Goal: Task Accomplishment & Management: Manage account settings

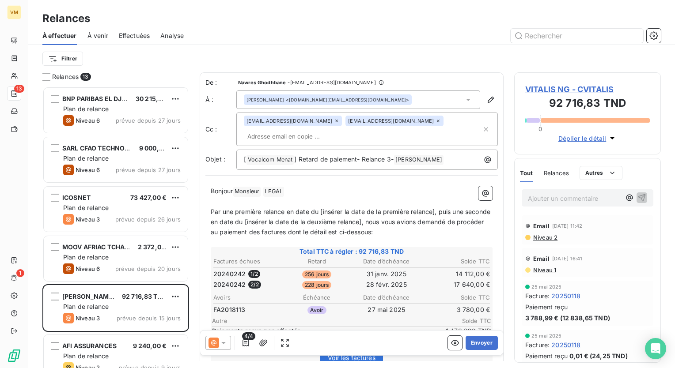
scroll to position [275, 140]
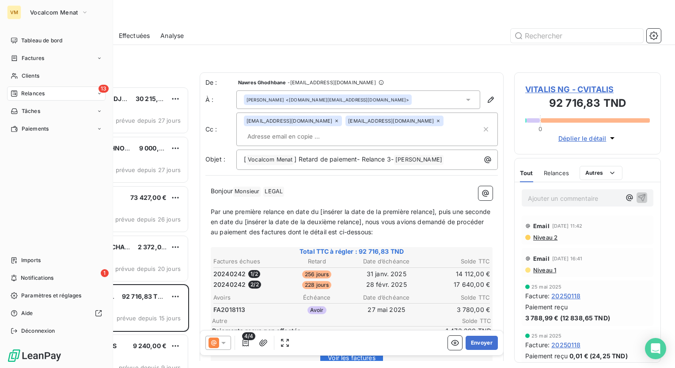
click at [23, 93] on span "Relances" at bounding box center [32, 94] width 23 height 8
click at [47, 113] on span "À effectuer" at bounding box center [35, 111] width 29 height 8
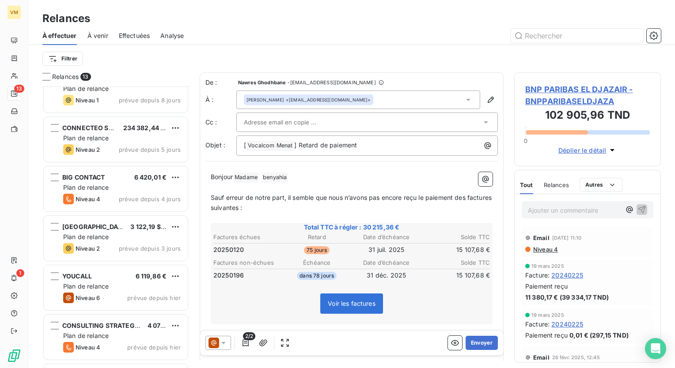
scroll to position [361, 0]
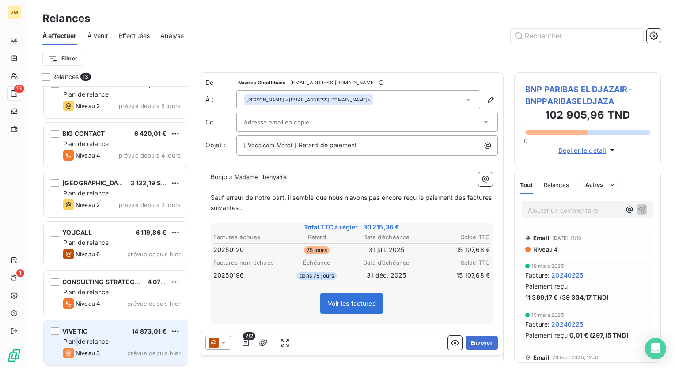
click at [77, 339] on span "Plan de relance" at bounding box center [86, 342] width 46 height 8
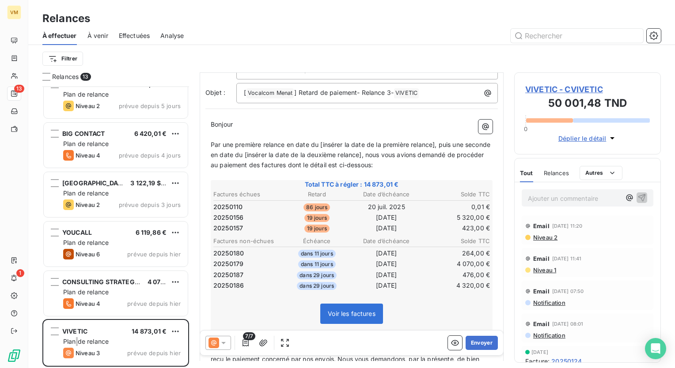
scroll to position [88, 0]
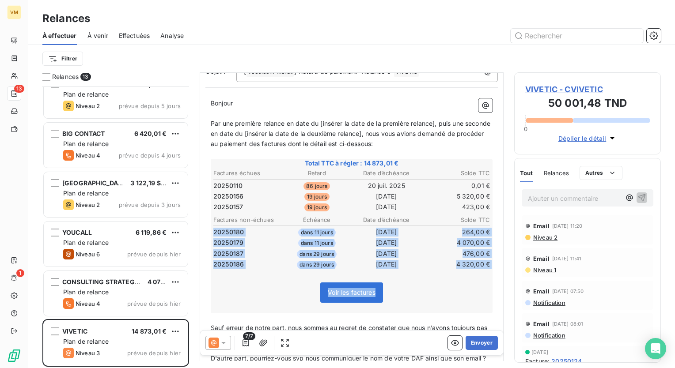
drag, startPoint x: 213, startPoint y: 233, endPoint x: 257, endPoint y: 324, distance: 100.4
click at [257, 324] on div "Bonjour ﻿ ﻿ ﻿ ﻿ Par une première relance en date du [insérer la date de la prem…" at bounding box center [352, 282] width 282 height 367
click at [224, 228] on td "20250180" at bounding box center [247, 233] width 69 height 10
drag, startPoint x: 214, startPoint y: 227, endPoint x: 476, endPoint y: 270, distance: 265.5
click at [476, 270] on div "Total TTC à régler : 14 873,01 € Factures échues Retard Date d’échéance Solde T…" at bounding box center [352, 236] width 282 height 154
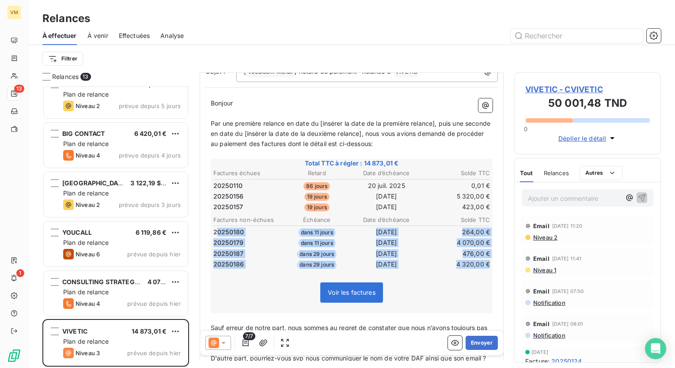
drag, startPoint x: 217, startPoint y: 229, endPoint x: 241, endPoint y: 276, distance: 52.4
click at [245, 278] on div "Total TTC à régler : 14 873,01 € Factures échues Retard Date d’échéance Solde T…" at bounding box center [352, 236] width 282 height 154
drag, startPoint x: 213, startPoint y: 229, endPoint x: 470, endPoint y: 279, distance: 261.4
click at [470, 279] on div "Total TTC à régler : 14 873,01 € Factures échues Retard Date d’échéance Solde T…" at bounding box center [352, 236] width 282 height 154
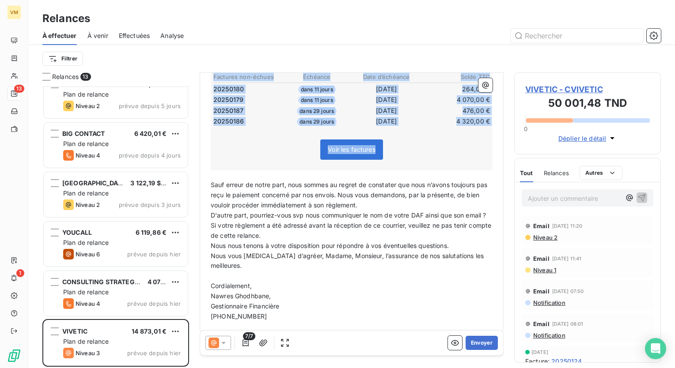
scroll to position [247, 0]
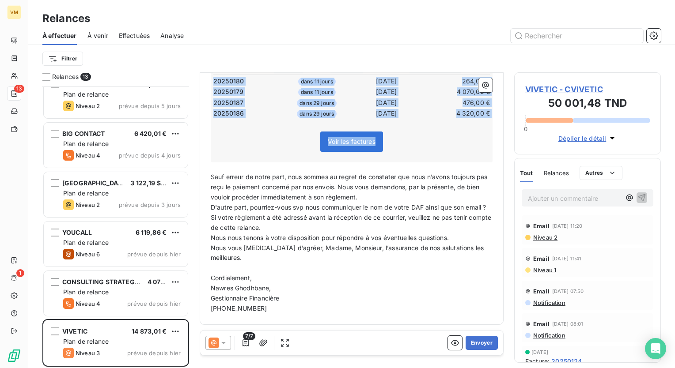
drag, startPoint x: 285, startPoint y: 158, endPoint x: 304, endPoint y: 376, distance: 218.7
click at [304, 368] on html "VM 13 1 Relances À effectuer À venir Effectuées Analyse Filtrer Relances 13 PRO…" at bounding box center [337, 184] width 675 height 368
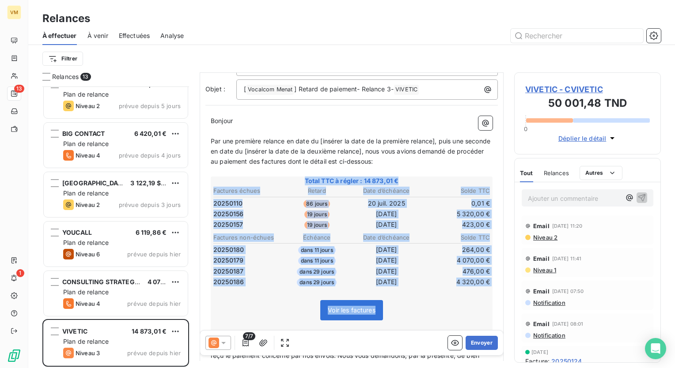
scroll to position [0, 0]
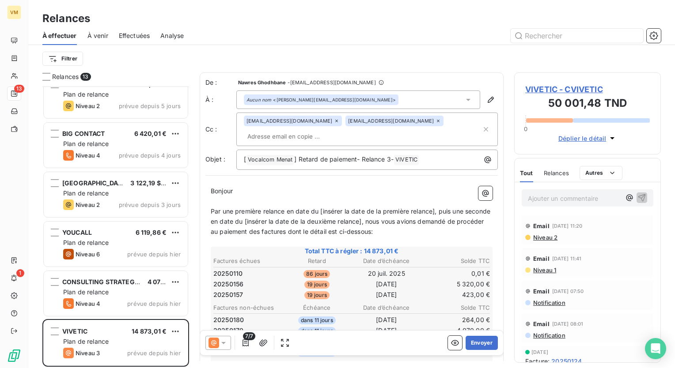
click at [315, 207] on p "Par une première relance en date du [insérer la date de la première relance], p…" at bounding box center [352, 222] width 282 height 30
click at [242, 188] on p "Bonjour ﻿ ﻿ ﻿" at bounding box center [352, 191] width 282 height 10
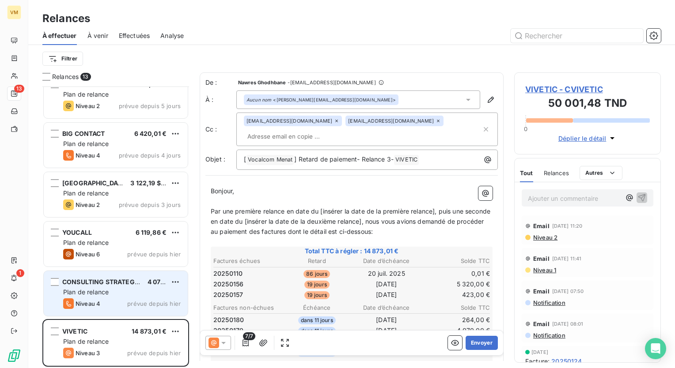
click at [99, 290] on span "Plan de relance" at bounding box center [86, 293] width 46 height 8
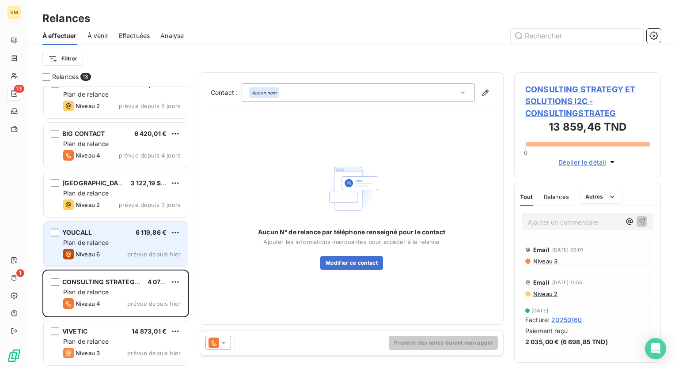
click at [106, 257] on div "Niveau 6 prévue depuis [DATE]" at bounding box center [122, 254] width 118 height 11
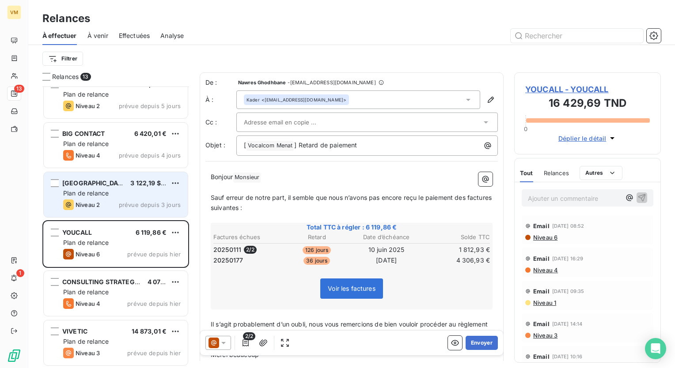
click at [133, 213] on div "[GEOGRAPHIC_DATA] 3 122,19 $US Plan de relance Niveau 2 prévue depuis 3 jours" at bounding box center [116, 194] width 144 height 45
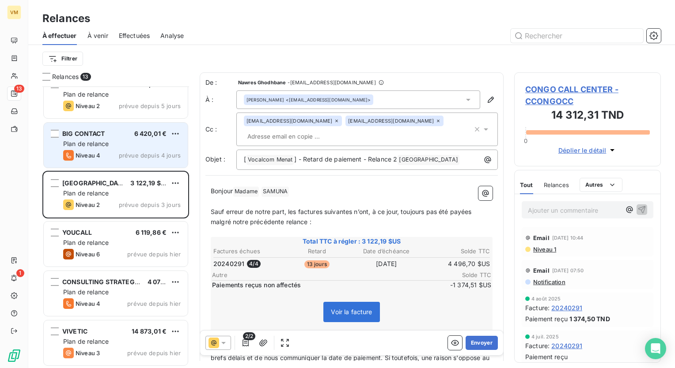
click at [113, 151] on div "Niveau 4 prévue depuis 4 jours" at bounding box center [122, 155] width 118 height 11
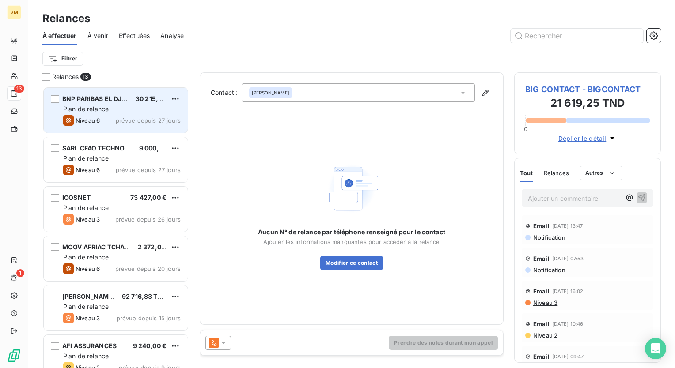
click at [108, 98] on span "BNP PARIBAS EL DJAZAIR" at bounding box center [101, 99] width 78 height 8
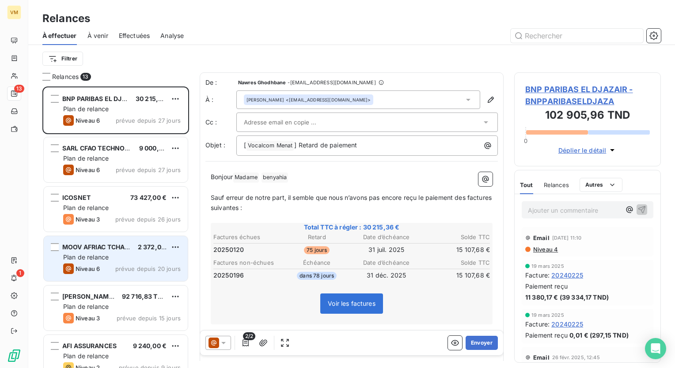
click at [161, 264] on div "Niveau 6 prévue depuis 20 jours" at bounding box center [122, 269] width 118 height 11
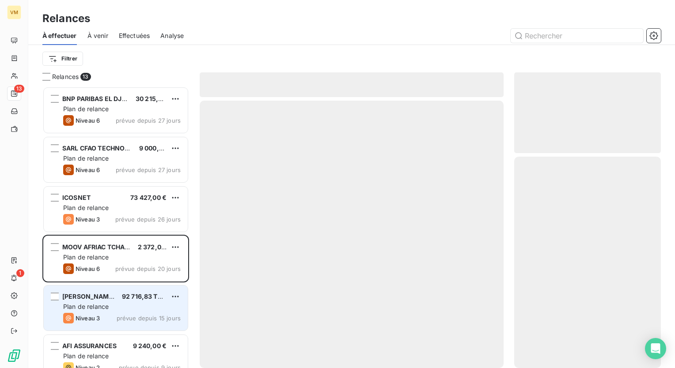
click at [124, 308] on div "Plan de relance" at bounding box center [122, 307] width 118 height 9
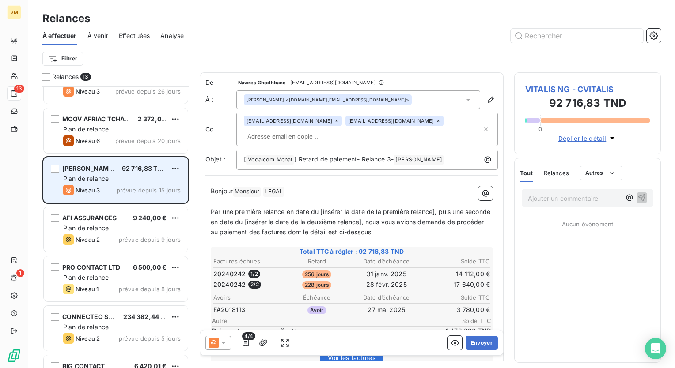
scroll to position [133, 0]
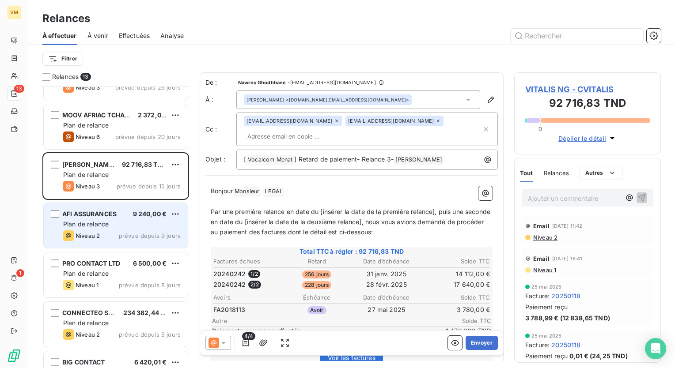
click at [115, 218] on div "AFI ASSURANCES 9 240,00 € Plan de relance Niveau 2 prévue depuis 9 jours" at bounding box center [116, 225] width 144 height 45
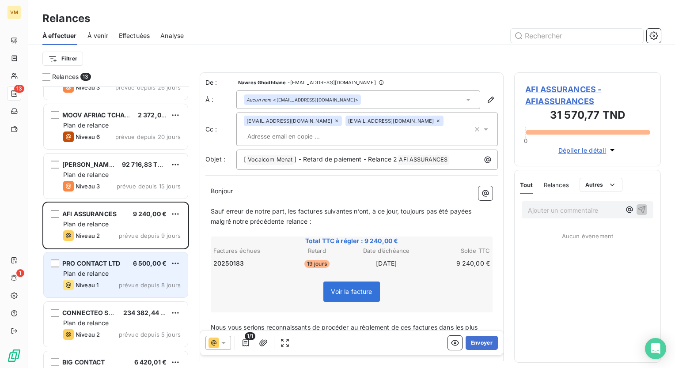
click at [97, 285] on span "Niveau 1" at bounding box center [87, 285] width 23 height 7
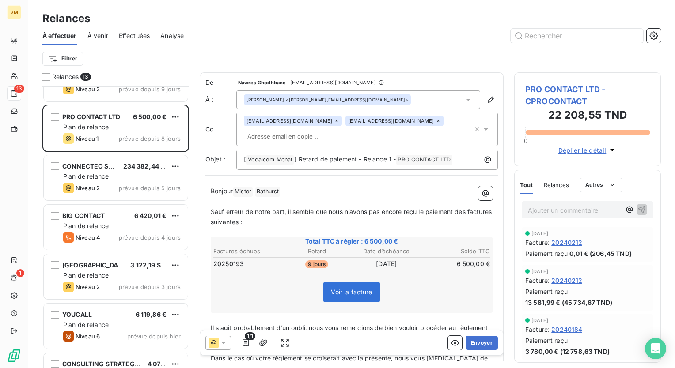
scroll to position [309, 0]
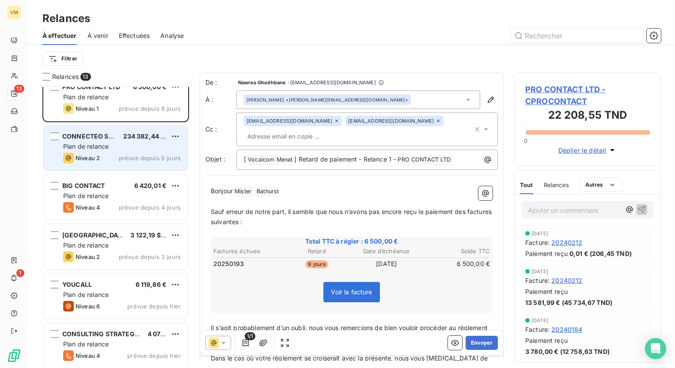
click at [127, 167] on div "CONNECTEO SARLU 234 382,44 TND Plan de relance Niveau 2 prévue depuis 5 jours" at bounding box center [116, 147] width 144 height 45
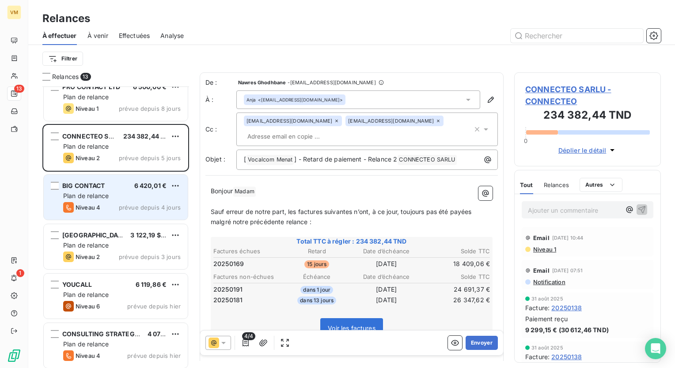
click at [116, 211] on div "Niveau 4 prévue depuis 4 jours" at bounding box center [122, 207] width 118 height 11
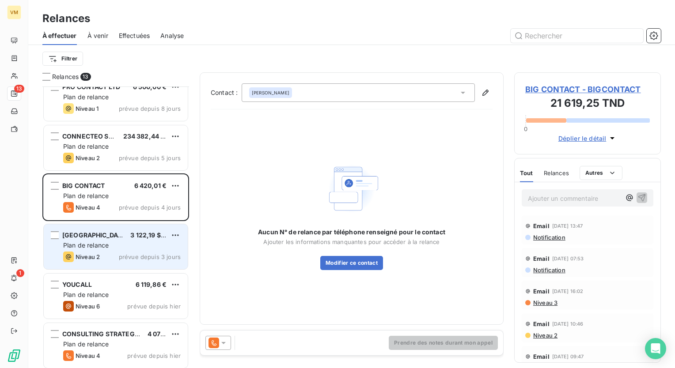
click at [139, 252] on div "Niveau 2 prévue depuis 3 jours" at bounding box center [122, 257] width 118 height 11
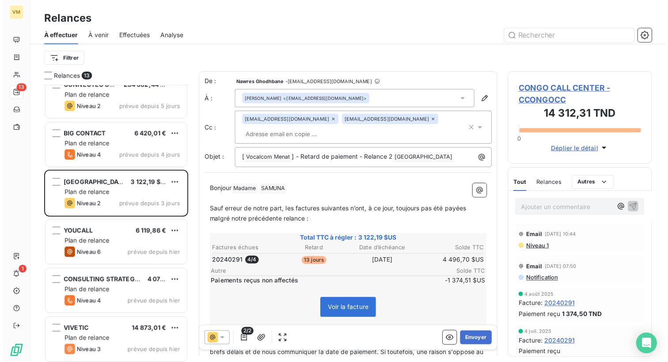
scroll to position [361, 0]
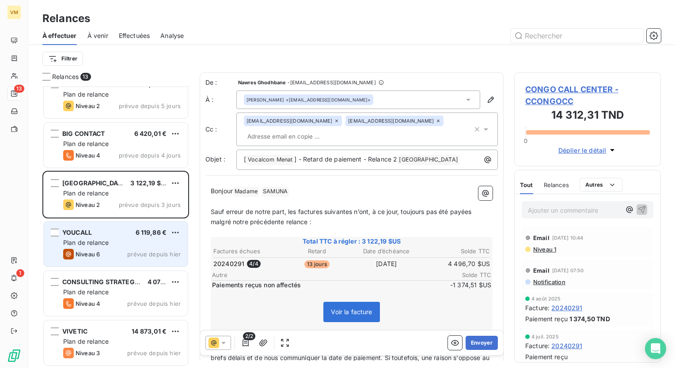
click at [133, 253] on span "prévue depuis hier" at bounding box center [153, 254] width 53 height 7
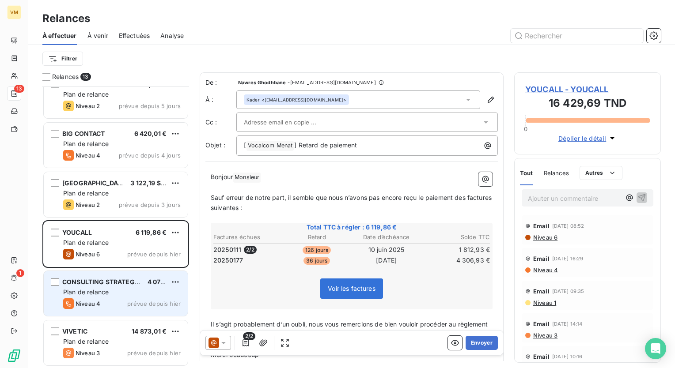
click at [132, 295] on div "Plan de relance" at bounding box center [122, 292] width 118 height 9
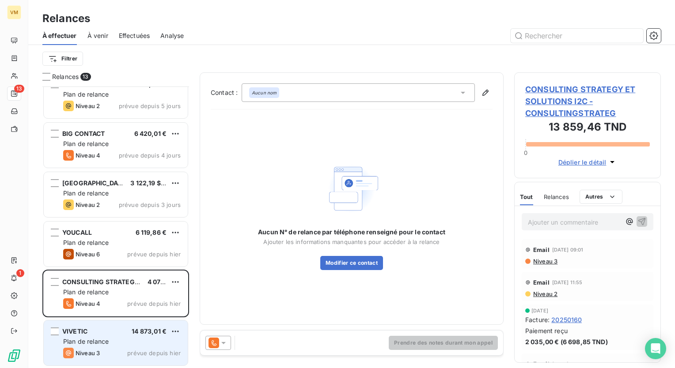
click at [137, 338] on div "Plan de relance" at bounding box center [122, 342] width 118 height 9
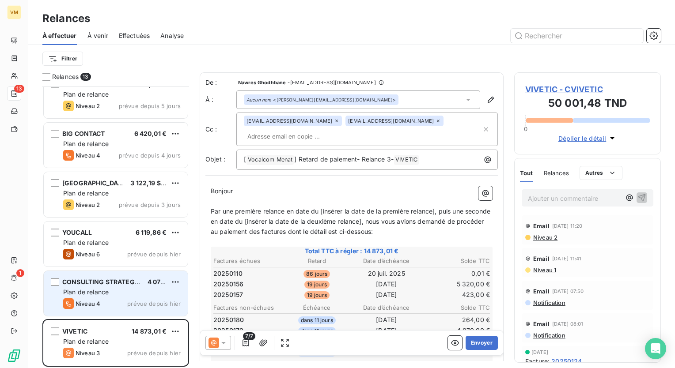
click at [139, 299] on div "Niveau 4 prévue depuis hier" at bounding box center [122, 304] width 118 height 11
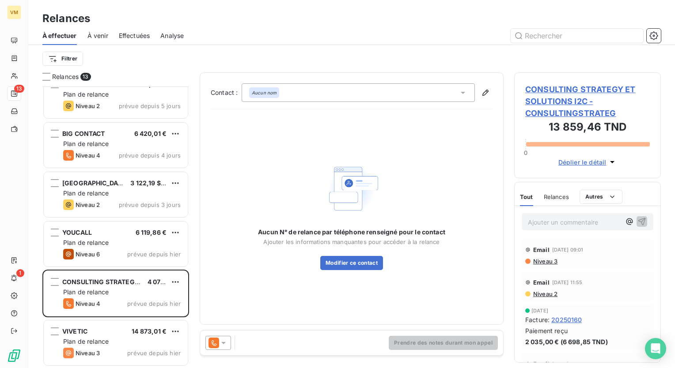
click at [228, 343] on icon at bounding box center [223, 343] width 9 height 9
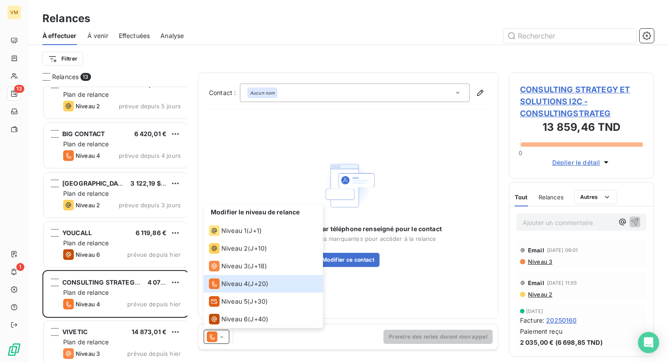
scroll to position [269, 138]
